Goal: Answer question/provide support

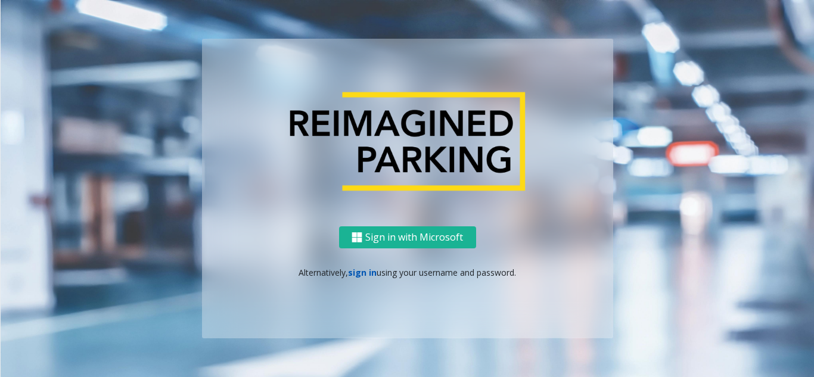
click at [369, 277] on link "sign in" at bounding box center [362, 272] width 29 height 11
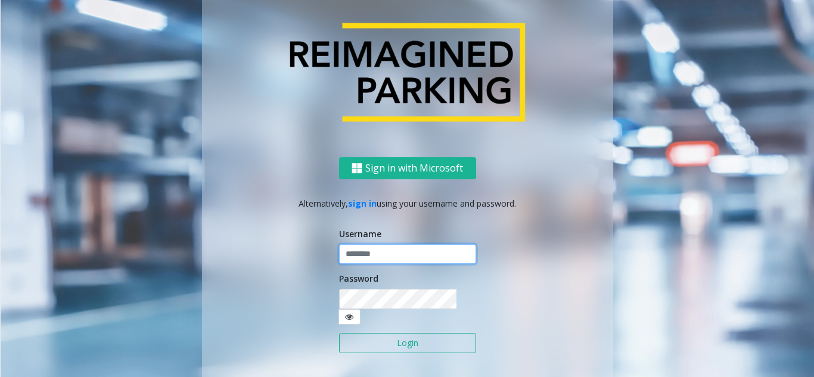
click at [381, 264] on input "text" at bounding box center [407, 254] width 137 height 20
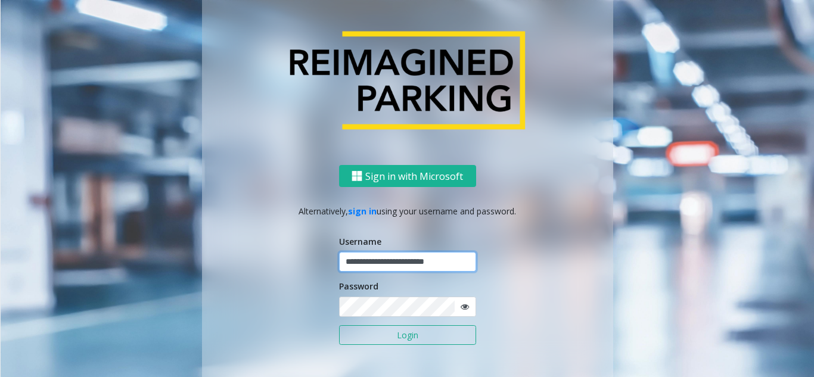
type input "**********"
click at [339, 325] on button "Login" at bounding box center [407, 335] width 137 height 20
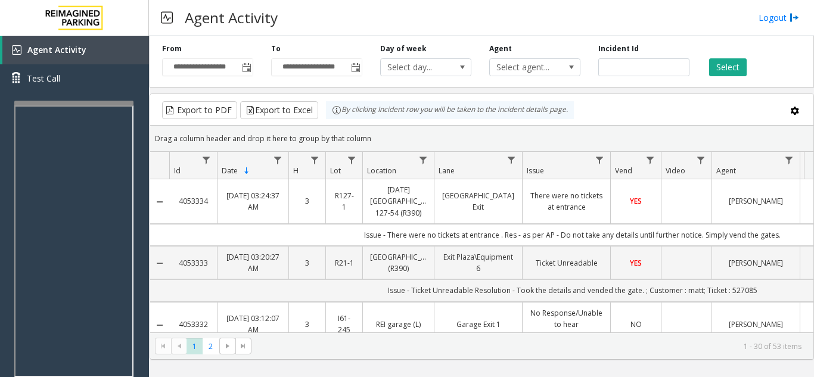
click at [93, 102] on div at bounding box center [73, 103] width 119 height 5
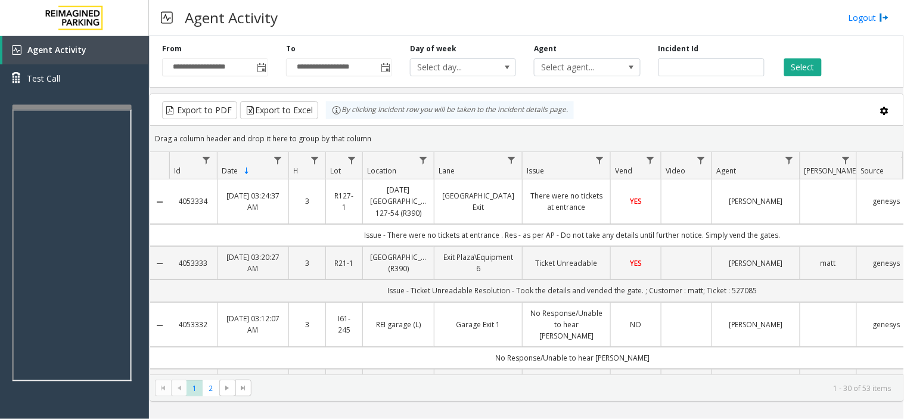
click at [98, 105] on div at bounding box center [72, 107] width 119 height 5
click at [560, 15] on div "Agent Activity Logout" at bounding box center [526, 18] width 755 height 36
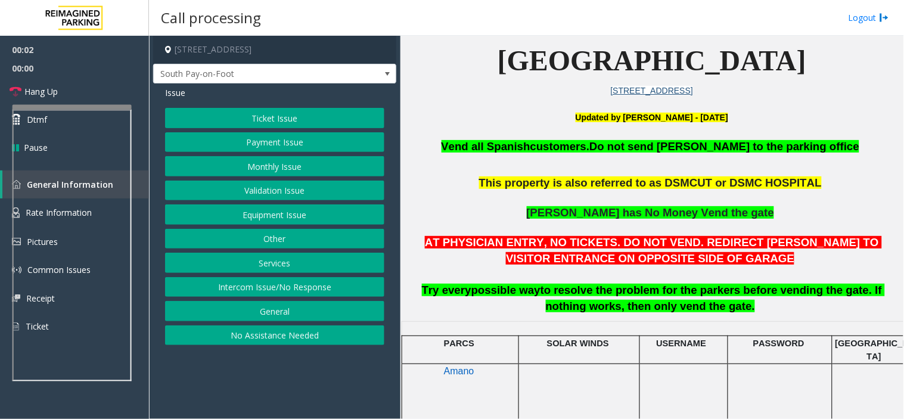
scroll to position [331, 0]
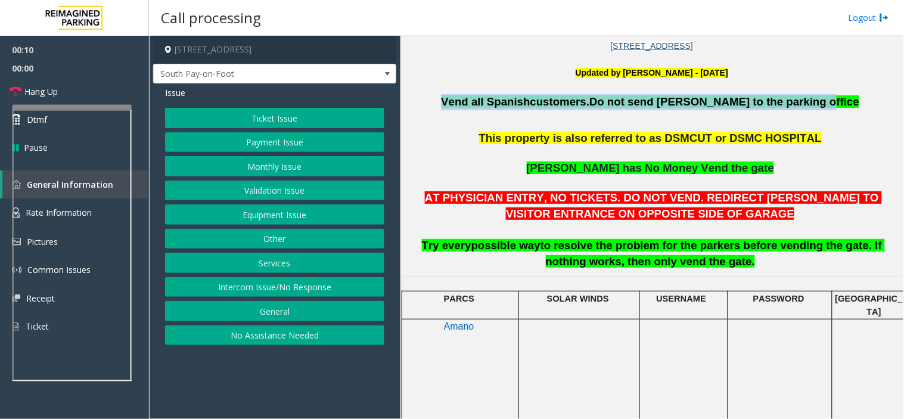
drag, startPoint x: 491, startPoint y: 99, endPoint x: 805, endPoint y: 108, distance: 313.4
click at [805, 108] on span "Vend all [DEMOGRAPHIC_DATA] customers. Do not send parkers to the parking office" at bounding box center [650, 101] width 418 height 13
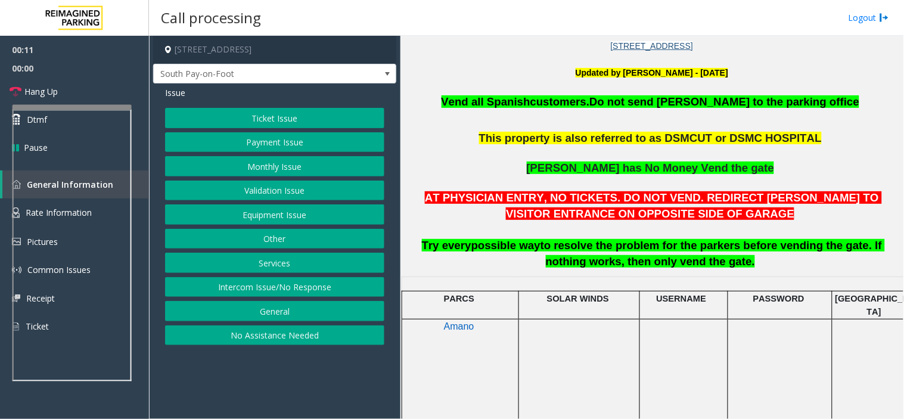
click at [746, 141] on span "This property is also referred to as DSMCUT or DSMC HOSPITAL" at bounding box center [650, 138] width 342 height 13
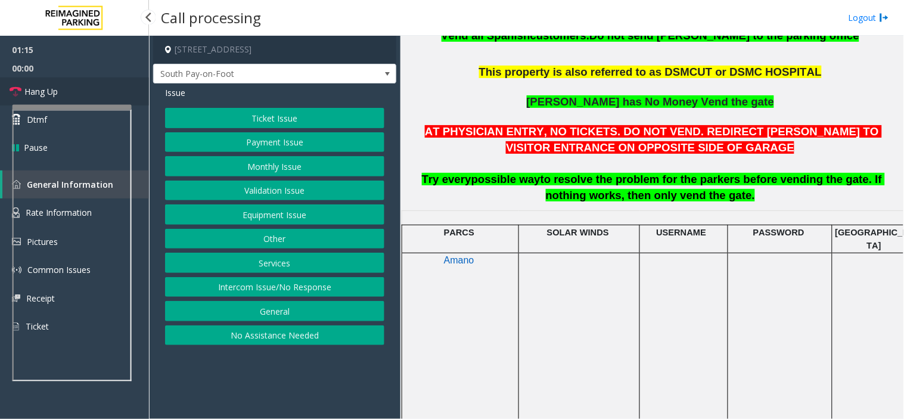
click at [61, 92] on link "Hang Up" at bounding box center [74, 91] width 149 height 28
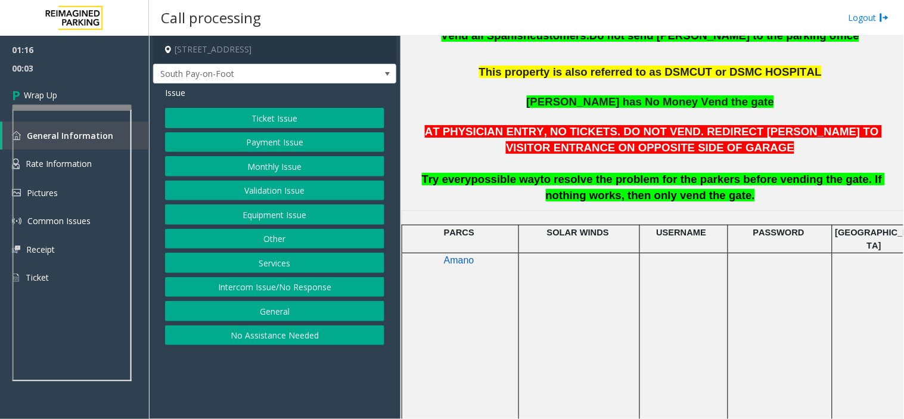
click at [277, 256] on button "Services" at bounding box center [274, 263] width 219 height 20
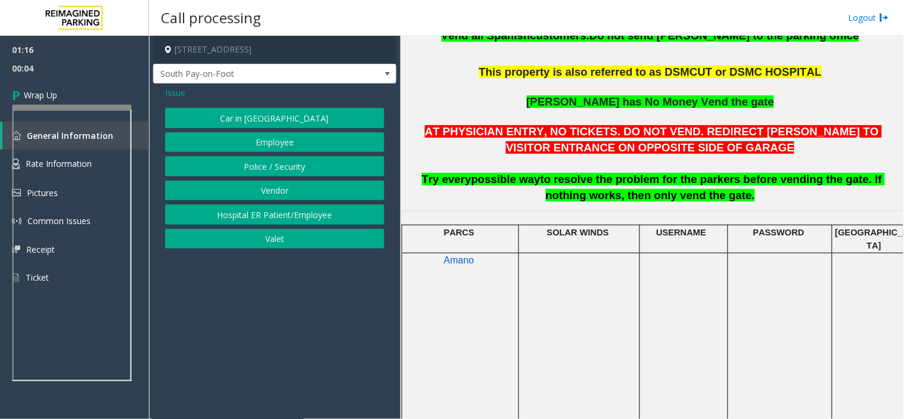
click at [176, 96] on span "Issue" at bounding box center [175, 92] width 20 height 13
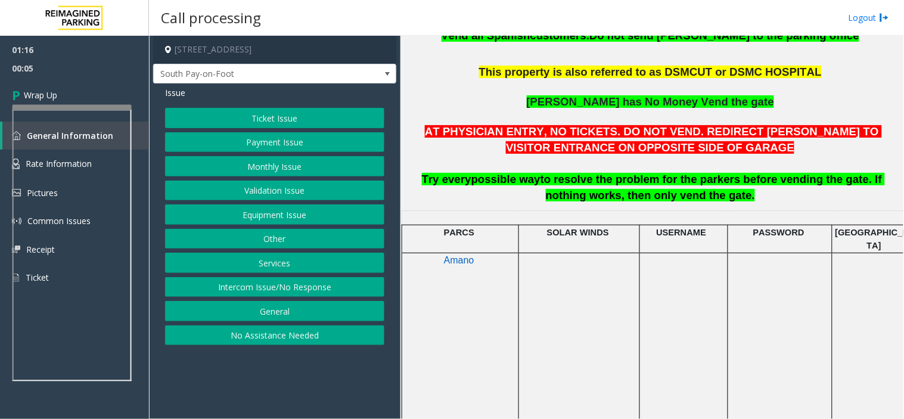
click at [282, 231] on button "Other" at bounding box center [274, 239] width 219 height 20
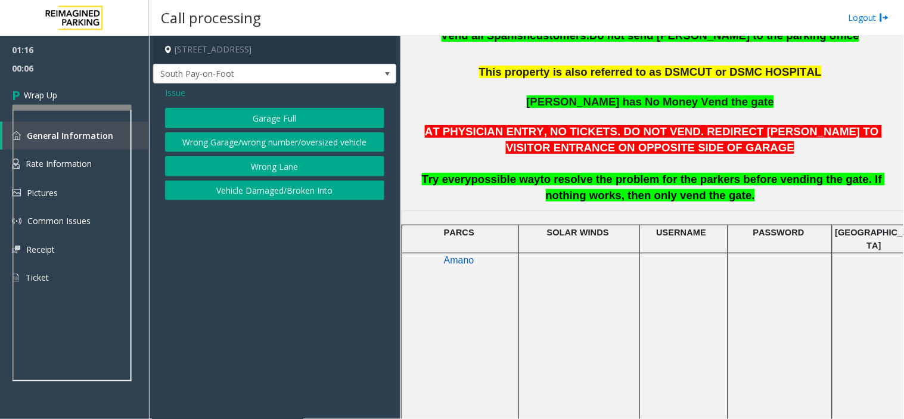
click at [173, 91] on span "Issue" at bounding box center [175, 92] width 20 height 13
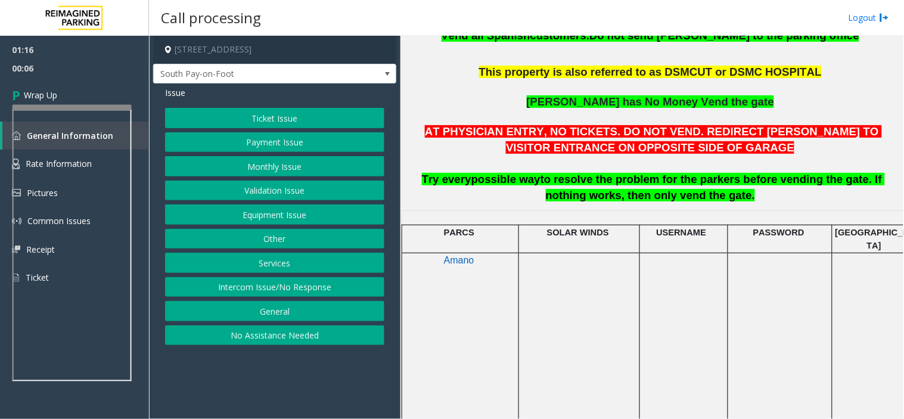
click at [278, 313] on button "General" at bounding box center [274, 311] width 219 height 20
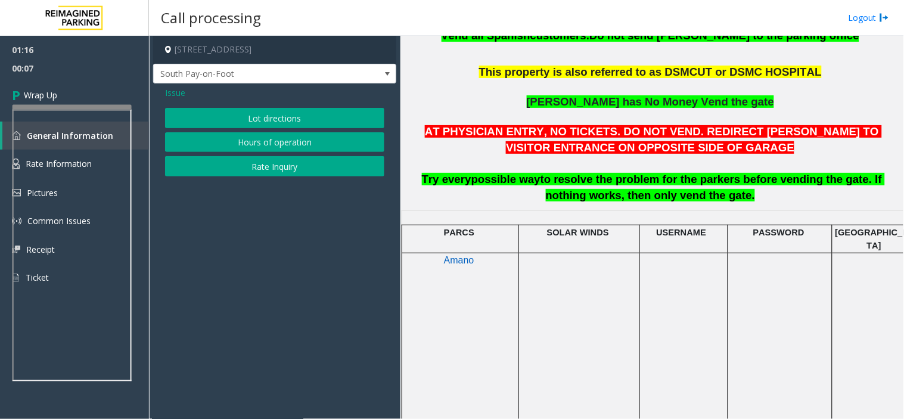
click at [176, 91] on span "Issue" at bounding box center [175, 92] width 20 height 13
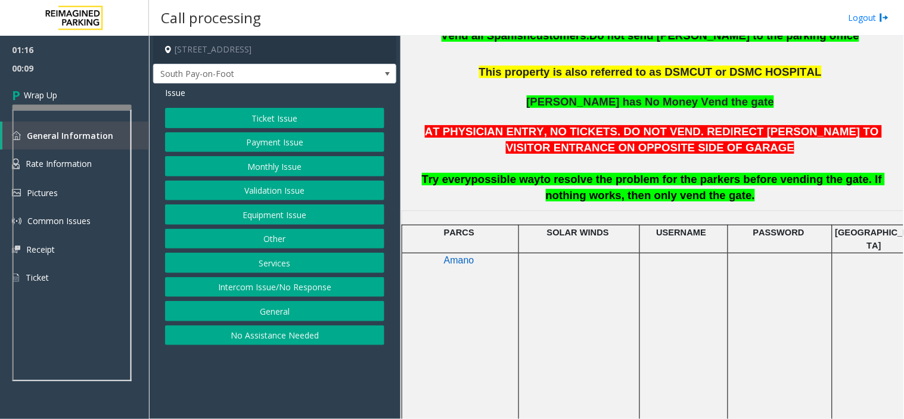
click at [269, 217] on button "Equipment Issue" at bounding box center [274, 214] width 219 height 20
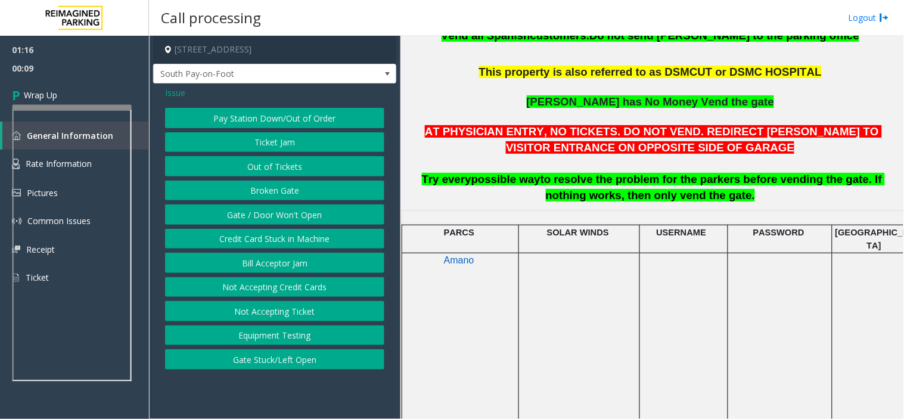
click at [270, 137] on button "Ticket Jam" at bounding box center [274, 142] width 219 height 20
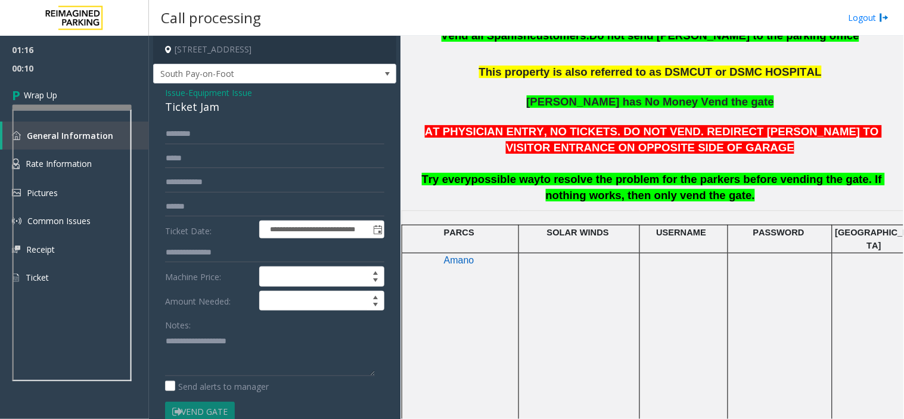
click at [206, 103] on div "Ticket Jam" at bounding box center [274, 107] width 219 height 16
copy div "Ticket Jam"
click at [242, 370] on textarea at bounding box center [270, 353] width 210 height 45
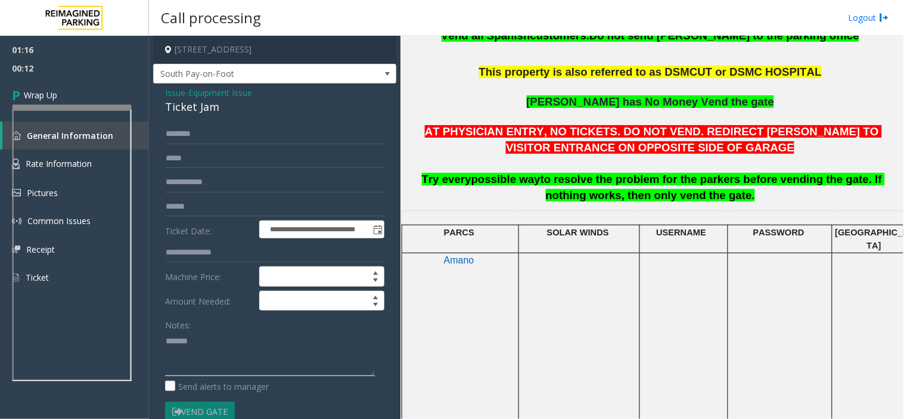
paste textarea "**********"
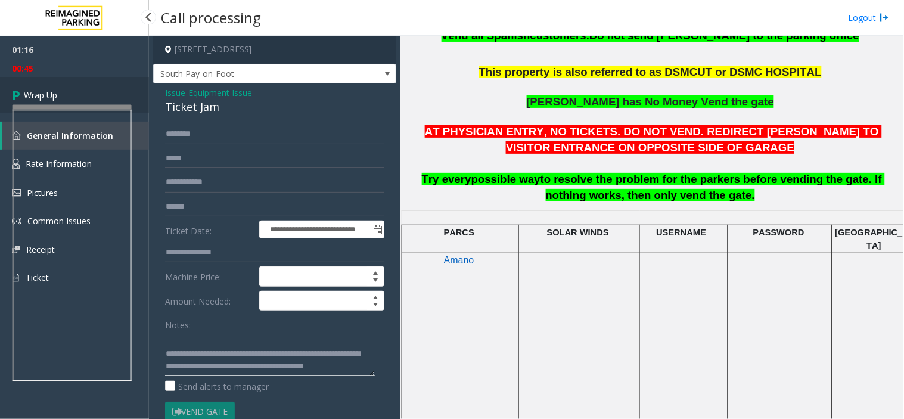
type textarea "**********"
click at [41, 98] on span "Wrap Up" at bounding box center [40, 95] width 33 height 13
